Goal: Navigation & Orientation: Find specific page/section

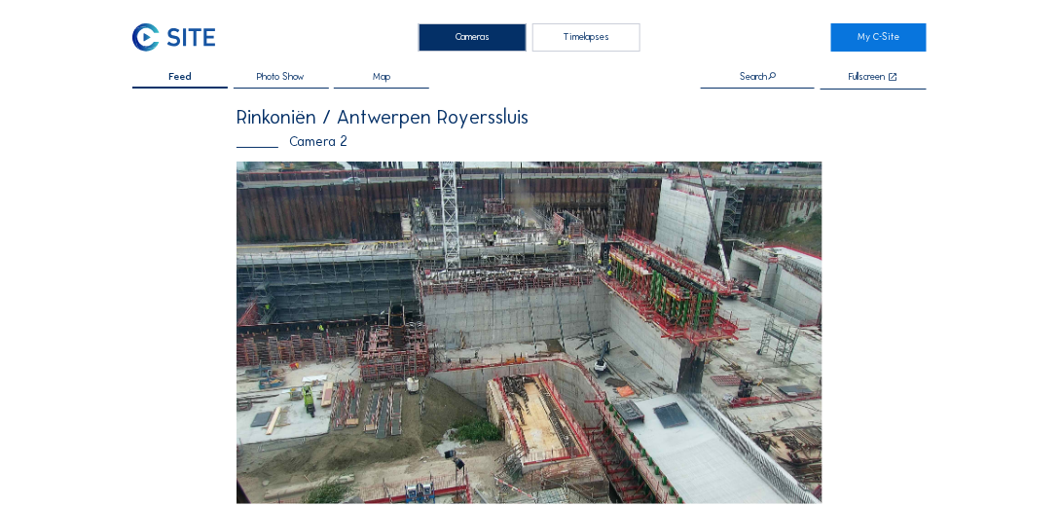
click at [155, 28] on img at bounding box center [173, 37] width 83 height 28
click at [160, 31] on img at bounding box center [173, 37] width 83 height 28
click at [337, 211] on img at bounding box center [529, 333] width 586 height 343
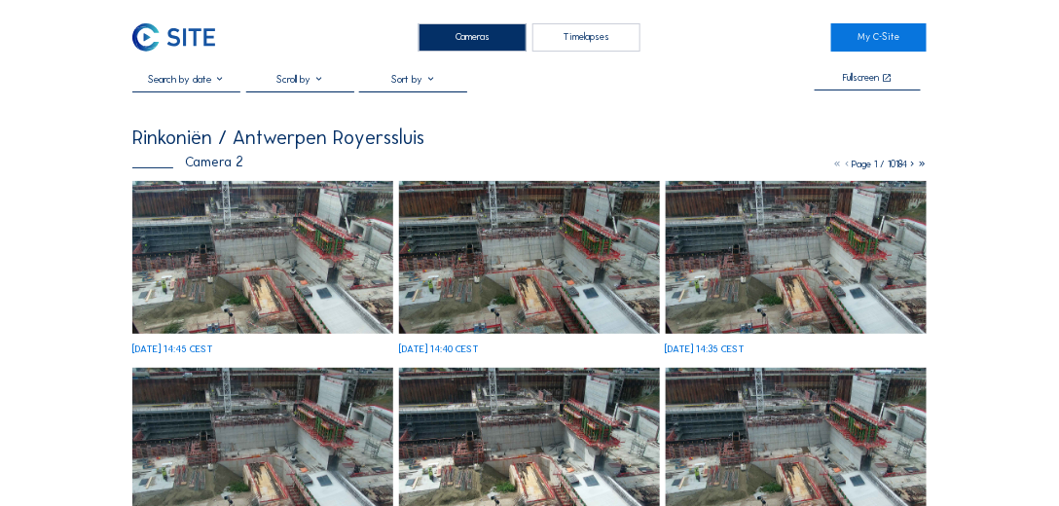
click at [170, 40] on img at bounding box center [173, 37] width 83 height 28
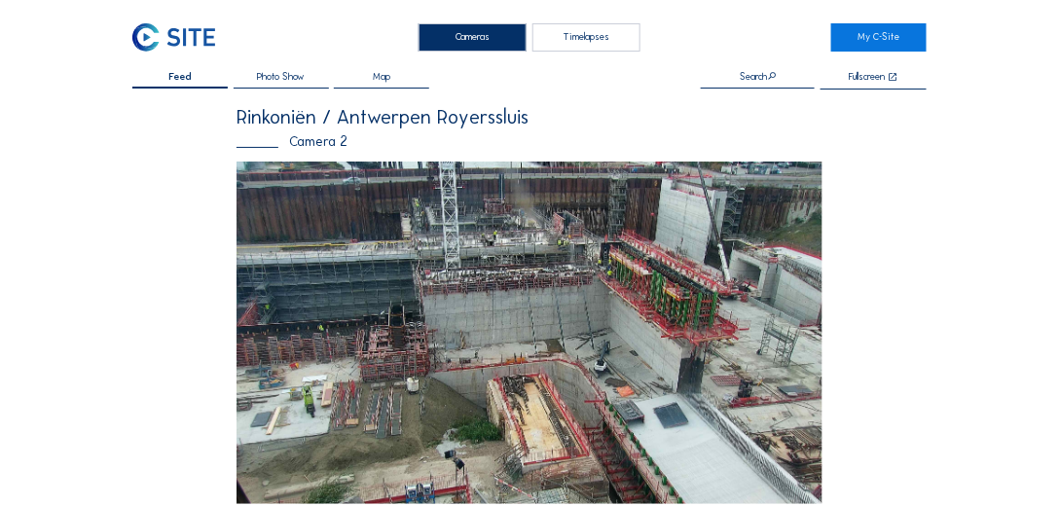
click at [156, 34] on img at bounding box center [173, 37] width 83 height 28
